Goal: Transaction & Acquisition: Purchase product/service

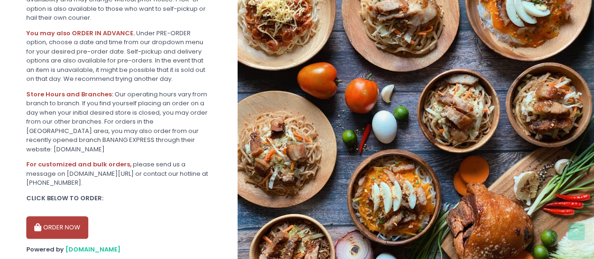
scroll to position [290, 0]
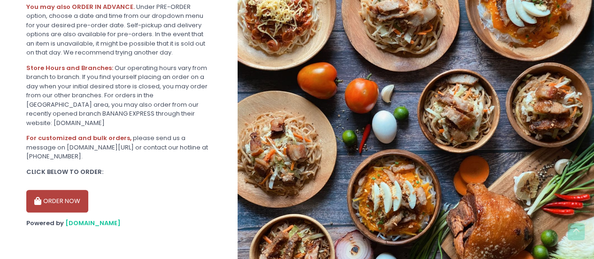
click at [62, 200] on button "ORDER NOW" at bounding box center [57, 201] width 62 height 23
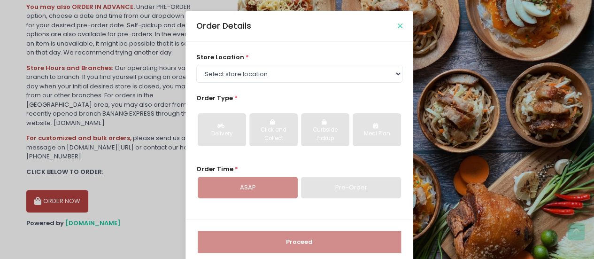
click at [398, 24] on icon "Close" at bounding box center [400, 26] width 5 height 7
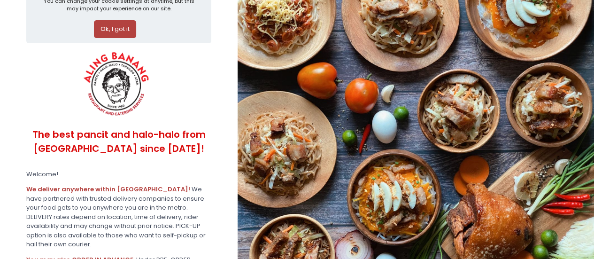
scroll to position [0, 0]
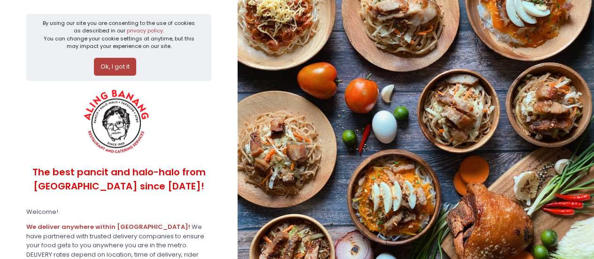
click at [123, 72] on button "Ok, I got it" at bounding box center [115, 67] width 42 height 18
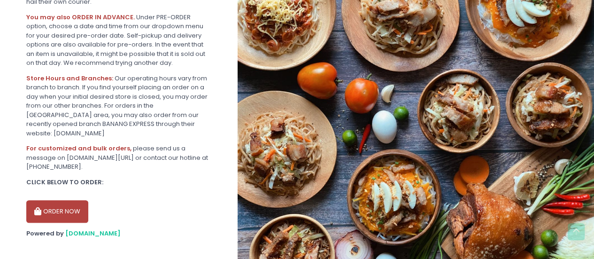
scroll to position [218, 0]
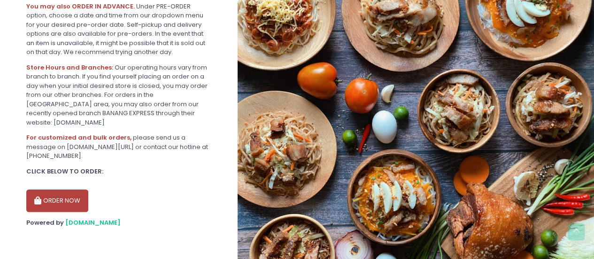
click at [80, 203] on button "ORDER NOW" at bounding box center [57, 200] width 62 height 23
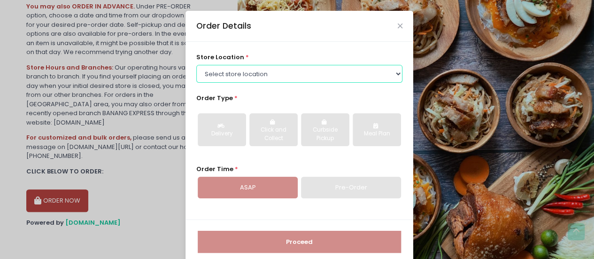
click at [254, 79] on select "Select store location ALING [GEOGRAPHIC_DATA] - [GEOGRAPHIC_DATA] [GEOGRAPHIC_D…" at bounding box center [299, 74] width 207 height 18
select select "614aed71e4942a4c99b40621"
click at [196, 65] on select "Select store location ALING [GEOGRAPHIC_DATA] - [GEOGRAPHIC_DATA] [GEOGRAPHIC_D…" at bounding box center [299, 74] width 207 height 18
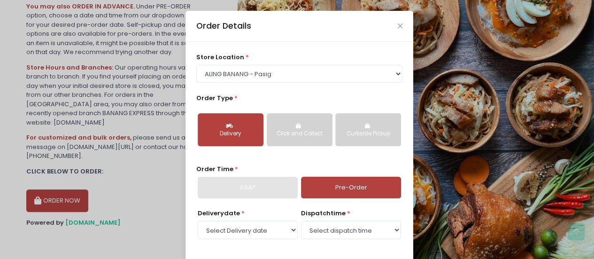
click at [238, 136] on div "Delivery" at bounding box center [230, 134] width 53 height 8
click at [327, 193] on link "Pre-Order" at bounding box center [351, 188] width 100 height 22
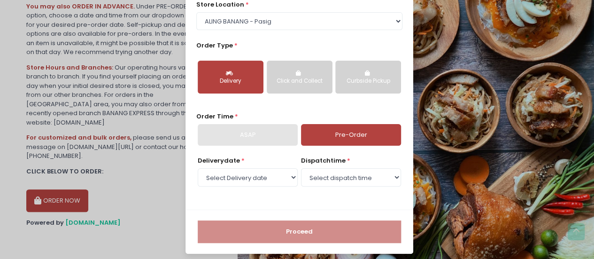
scroll to position [57, 0]
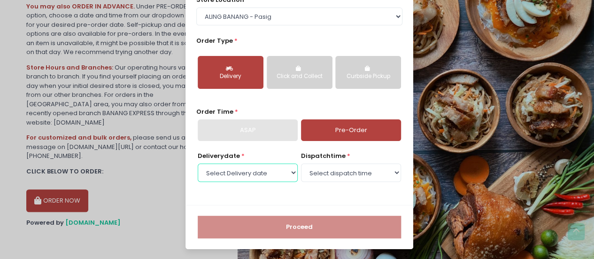
click at [271, 176] on select "Select Delivery date [DATE] [DATE] [DATE] [DATE] [DATE] [DATE] [DATE] [DATE] [D…" at bounding box center [248, 172] width 100 height 18
click at [271, 175] on select "Select Delivery date [DATE] [DATE] [DATE] [DATE] [DATE] [DATE] [DATE] [DATE] [D…" at bounding box center [248, 172] width 100 height 18
select select "[DATE]"
click at [198, 163] on select "Select Delivery date [DATE] [DATE] [DATE] [DATE] [DATE] [DATE] [DATE] [DATE] [D…" at bounding box center [248, 172] width 100 height 18
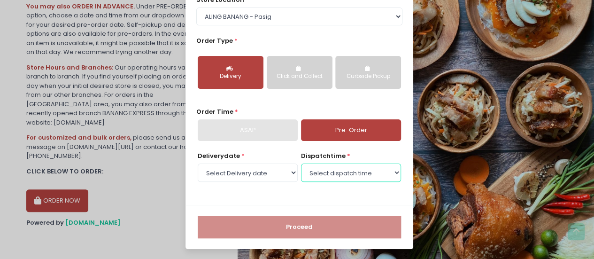
click at [332, 176] on select "Select dispatch time 10:00 AM - 10:30 AM 10:30 AM - 11:00 AM 11:00 AM - 11:30 A…" at bounding box center [351, 172] width 100 height 18
select select "10:30"
click at [301, 163] on select "Select dispatch time 10:00 AM - 10:30 AM 10:30 AM - 11:00 AM 11:00 AM - 11:30 A…" at bounding box center [351, 172] width 100 height 18
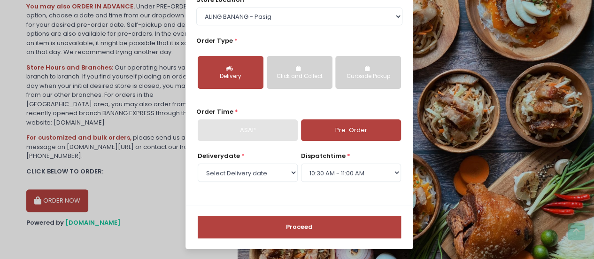
click at [269, 213] on div "Proceed" at bounding box center [300, 227] width 228 height 44
click at [267, 225] on button "Proceed" at bounding box center [299, 227] width 203 height 23
